Goal: Task Accomplishment & Management: Manage account settings

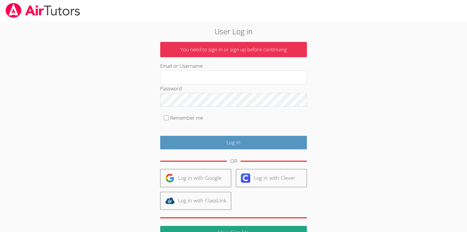
type input "[EMAIL_ADDRESS][DOMAIN_NAME]"
click at [167, 118] on input "Remember me" at bounding box center [166, 117] width 5 height 5
checkbox input "true"
click at [147, 133] on div "User Log in You need to sign in or sign up before continuing Email or Username …" at bounding box center [233, 137] width 252 height 222
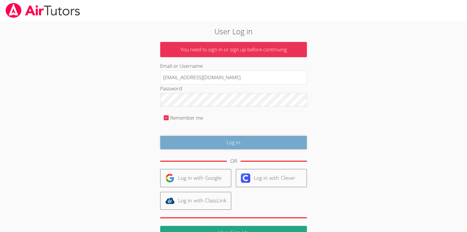
click at [184, 143] on input "Log in" at bounding box center [233, 143] width 147 height 14
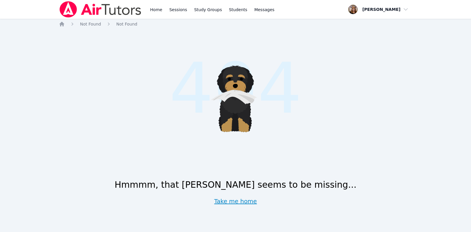
click at [226, 201] on link "Take me home" at bounding box center [235, 201] width 43 height 8
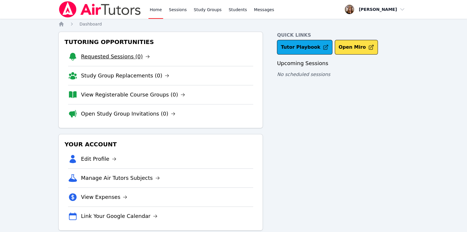
click at [94, 56] on link "Requested Sessions (0)" at bounding box center [115, 56] width 69 height 8
click at [102, 76] on link "Study Group Replacements (0)" at bounding box center [125, 76] width 88 height 8
click at [96, 95] on link "View Registerable Course Groups (0)" at bounding box center [133, 95] width 104 height 8
click at [96, 115] on link "Open Study Group Invitations (0)" at bounding box center [128, 114] width 94 height 8
click at [173, 7] on link "Sessions" at bounding box center [178, 9] width 20 height 19
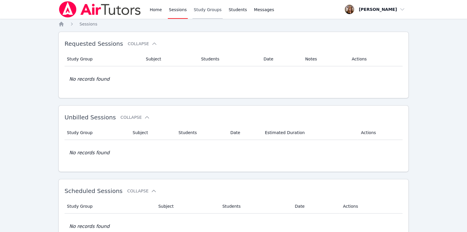
click at [202, 10] on link "Study Groups" at bounding box center [207, 9] width 30 height 19
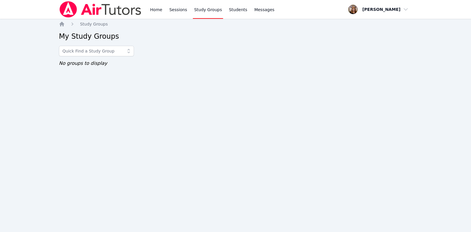
click at [130, 52] on icon at bounding box center [129, 51] width 6 height 6
click at [82, 93] on div "Home Sessions Study Groups Students Messages Open user menu Jerilyn Welsh Open …" at bounding box center [235, 116] width 471 height 232
click at [229, 9] on link "Students" at bounding box center [238, 9] width 21 height 19
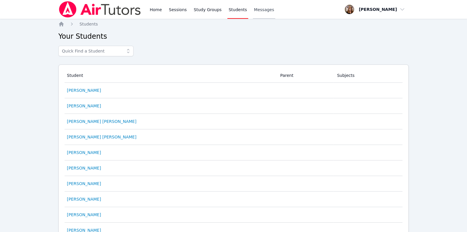
click at [256, 10] on span "Messages" at bounding box center [264, 10] width 20 height 6
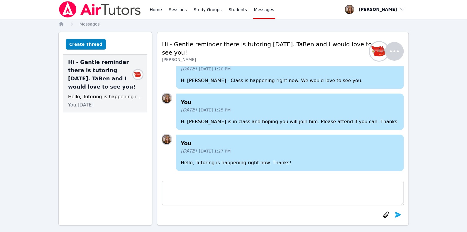
scroll to position [-188, 0]
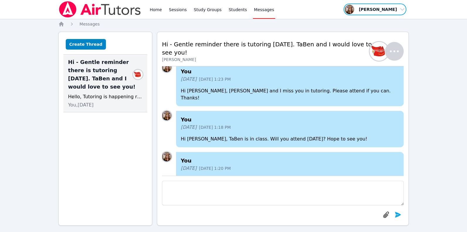
click at [387, 9] on span "button" at bounding box center [375, 9] width 64 height 13
click at [354, 23] on link "Profile" at bounding box center [377, 23] width 56 height 11
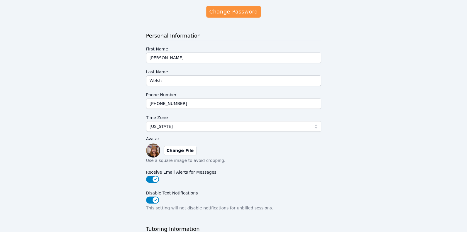
scroll to position [131, 0]
